Goal: Information Seeking & Learning: Learn about a topic

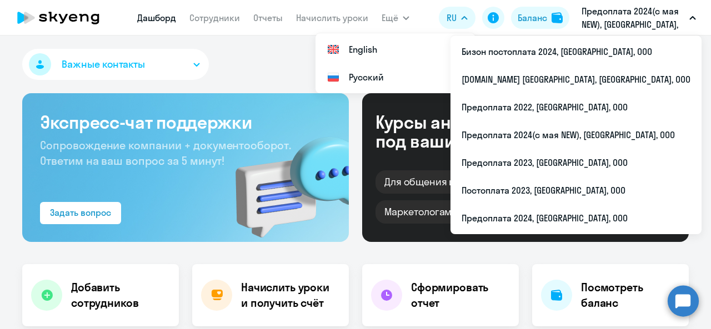
select select "30"
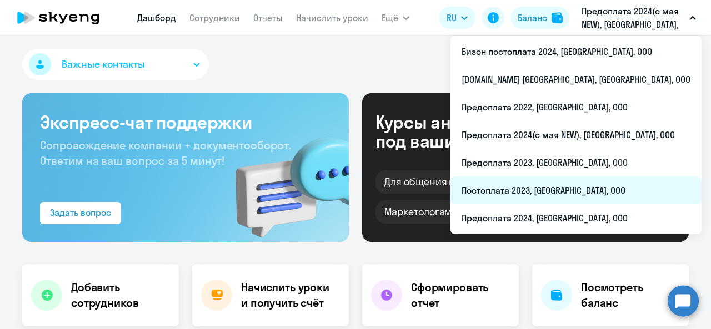
click at [580, 188] on li "Постоплата 2023, [GEOGRAPHIC_DATA], ООО" at bounding box center [575, 191] width 251 height 28
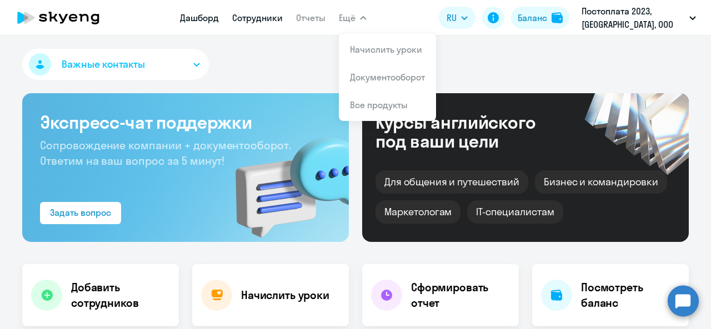
click at [267, 13] on link "Сотрудники" at bounding box center [257, 17] width 51 height 11
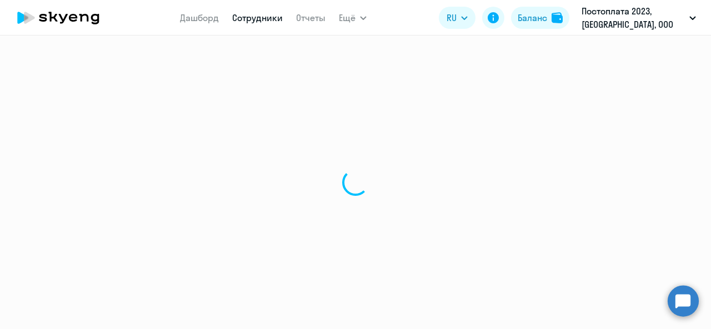
select select "30"
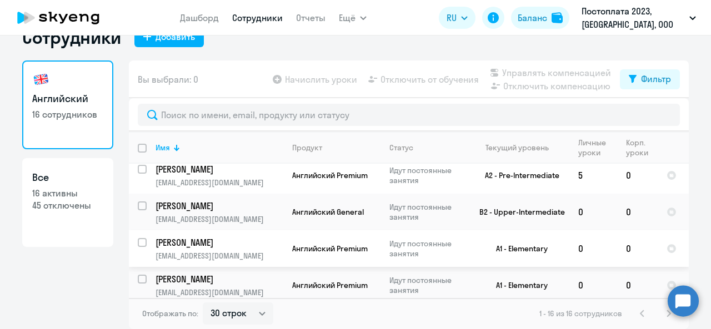
scroll to position [197, 0]
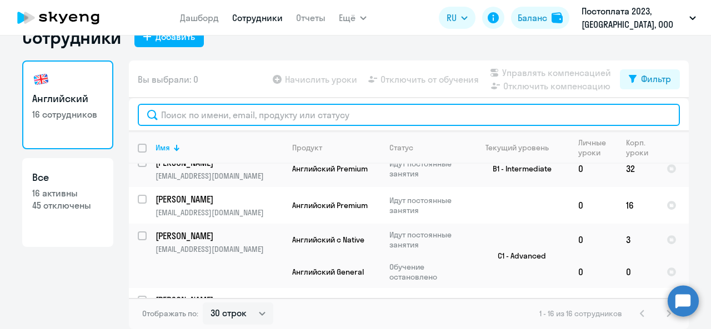
click at [252, 119] on input "text" at bounding box center [409, 115] width 542 height 22
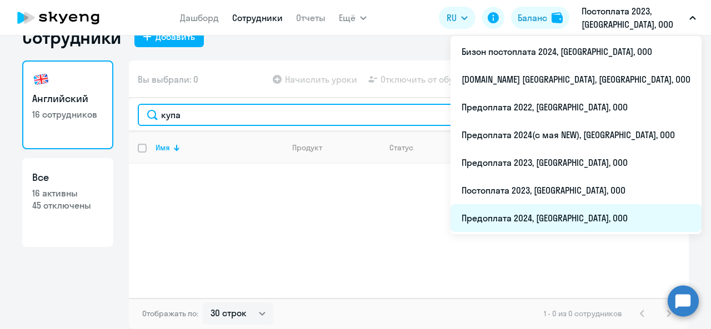
type input "купа"
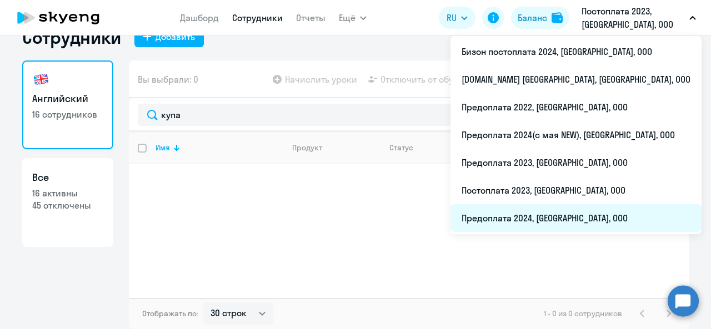
click at [553, 232] on li "Предоплата 2024, [GEOGRAPHIC_DATA], ООО" at bounding box center [575, 218] width 251 height 28
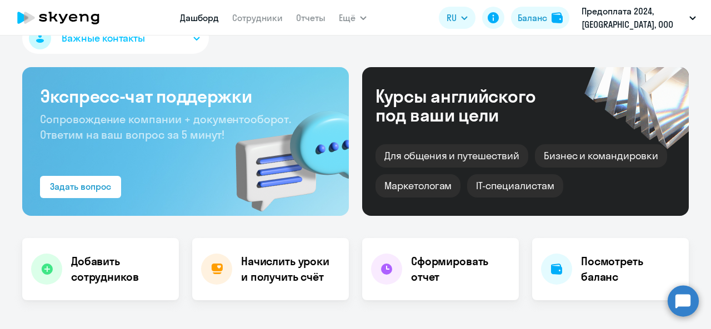
click at [237, 28] on nav "Дашборд Сотрудники Отчеты" at bounding box center [252, 18] width 145 height 22
click at [245, 19] on link "Сотрудники" at bounding box center [257, 17] width 51 height 11
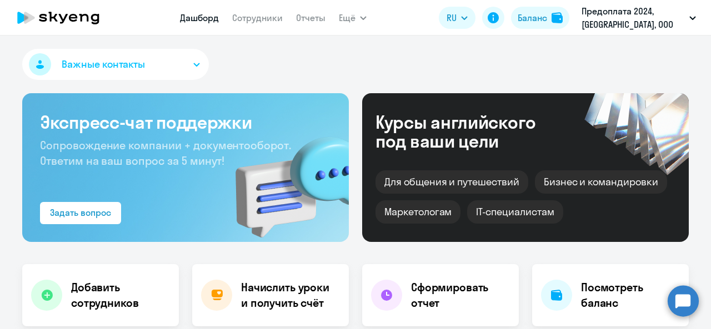
select select "30"
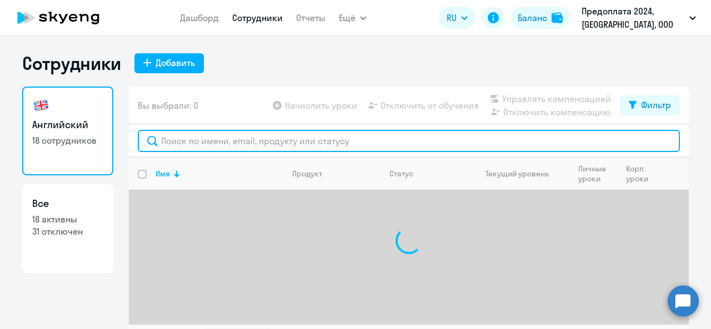
click at [248, 149] on input "text" at bounding box center [409, 141] width 542 height 22
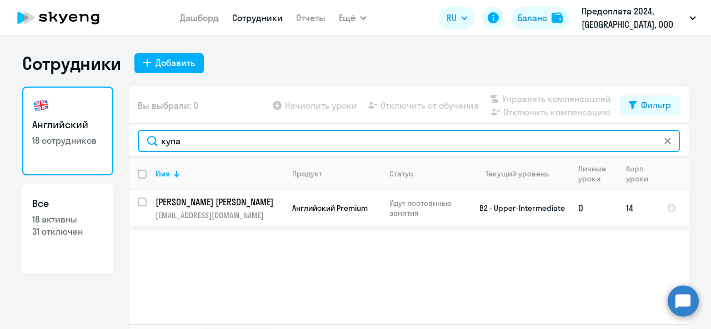
type input "купа"
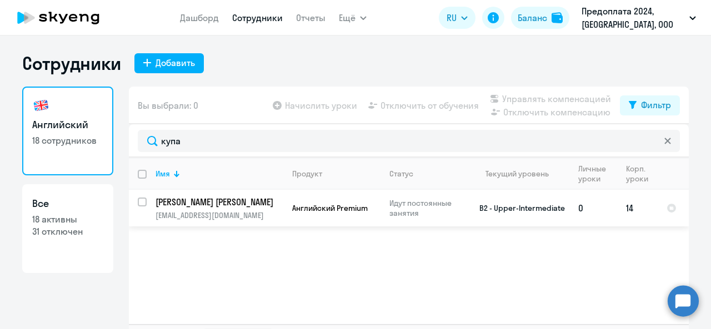
click at [346, 215] on td "Английский Premium" at bounding box center [331, 208] width 97 height 37
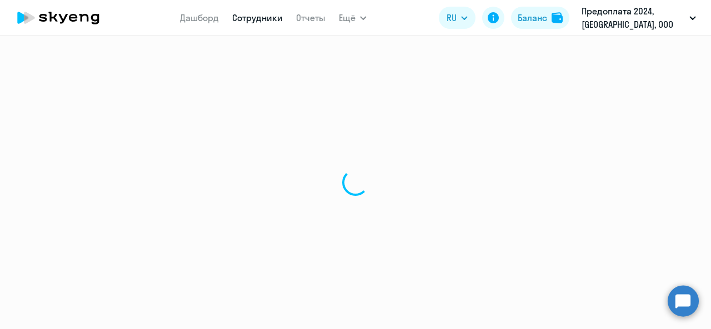
select select "english"
